Goal: Task Accomplishment & Management: Use online tool/utility

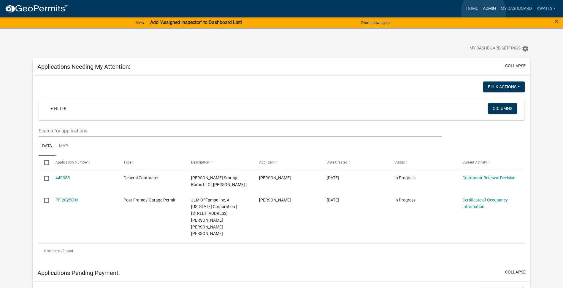
click at [483, 11] on link "Admin" at bounding box center [489, 8] width 18 height 11
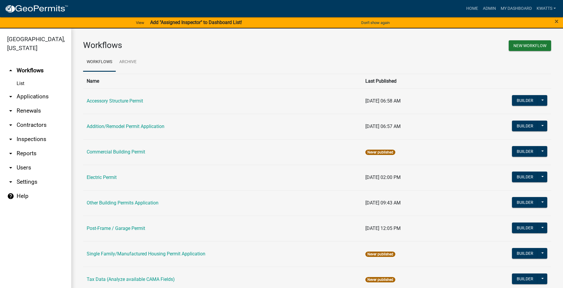
click at [41, 128] on link "arrow_drop_down Contractors" at bounding box center [35, 125] width 71 height 14
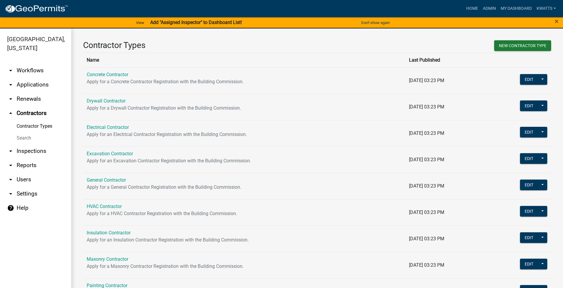
click at [28, 140] on link "Search" at bounding box center [35, 138] width 71 height 12
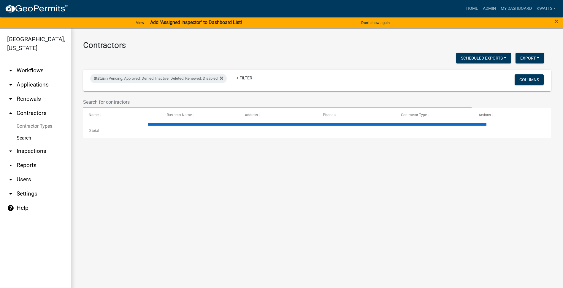
select select "3: 100"
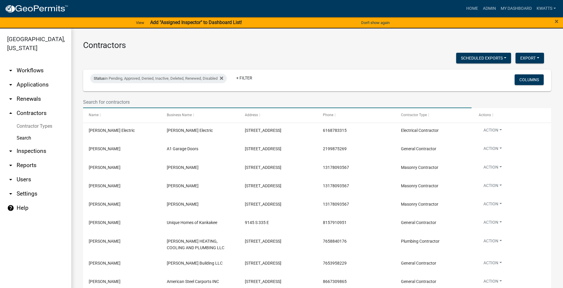
click at [116, 102] on input "text" at bounding box center [277, 102] width 388 height 12
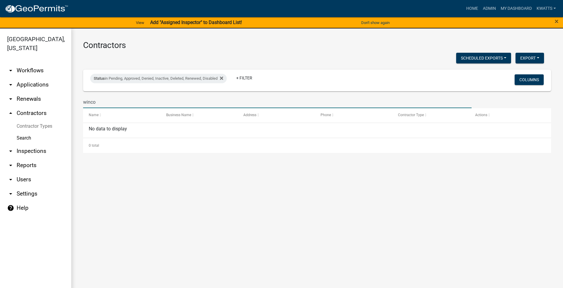
type input "winco"
